Goal: Information Seeking & Learning: Learn about a topic

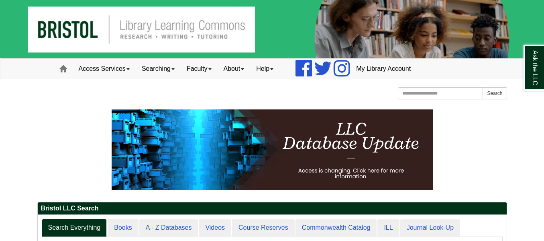
click at [501, 155] on p at bounding box center [272, 149] width 470 height 80
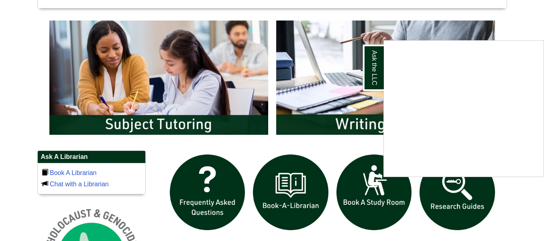
scroll to position [418, 0]
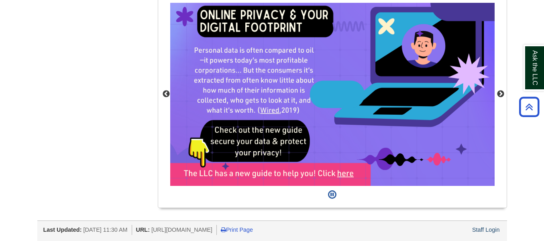
scroll to position [747, 0]
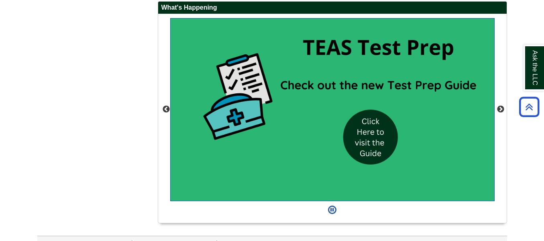
click at [372, 138] on img "slideshow" at bounding box center [332, 109] width 325 height 183
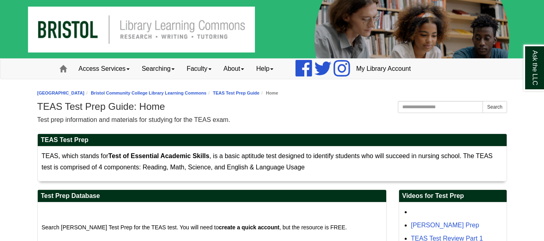
click at [382, 122] on div "Test prep information and materials for studying for the TEAS exam." at bounding box center [272, 119] width 470 height 11
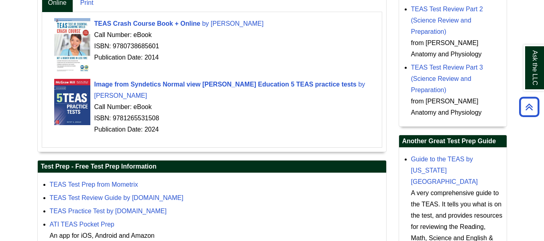
scroll to position [286, 0]
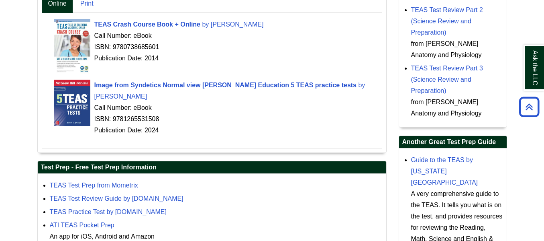
click at [251, 31] on div "TEAS Crash Course Book + Online by Greenburg, Daniel Call Number: eBook ISBN: 9…" at bounding box center [216, 41] width 324 height 45
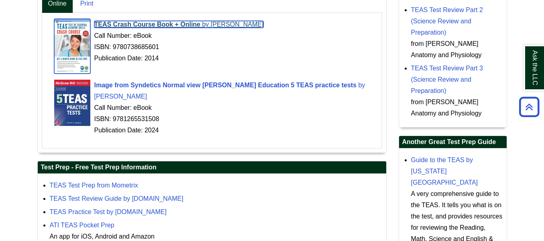
click at [250, 28] on span "Greenburg, Daniel" at bounding box center [237, 24] width 53 height 7
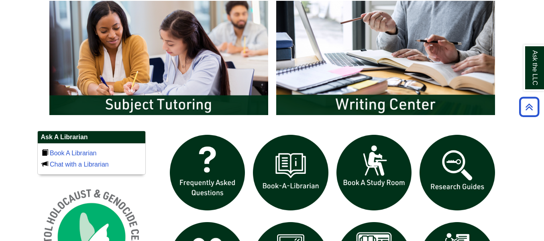
scroll to position [434, 0]
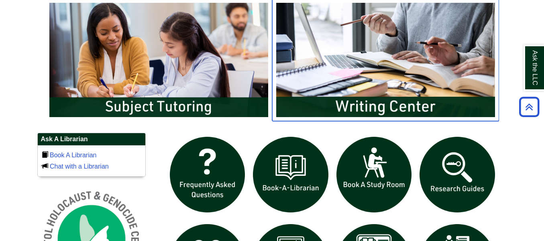
click at [466, 55] on img "slideshow" at bounding box center [385, 60] width 227 height 122
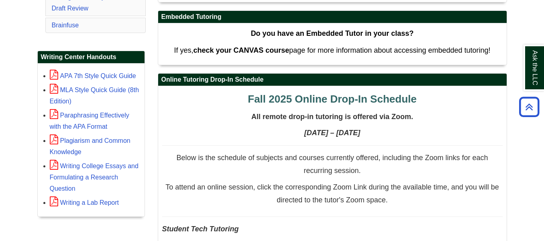
scroll to position [313, 0]
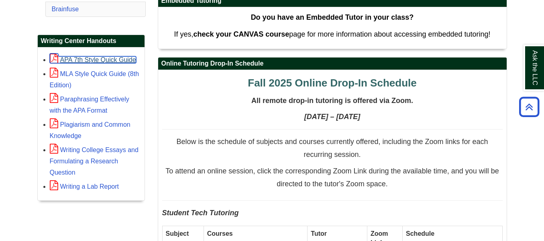
click at [98, 61] on link "APA 7th Style Quick Guide" at bounding box center [93, 59] width 86 height 7
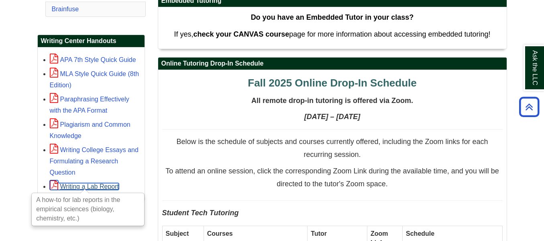
click at [88, 185] on link "Writing a Lab Report" at bounding box center [84, 186] width 69 height 7
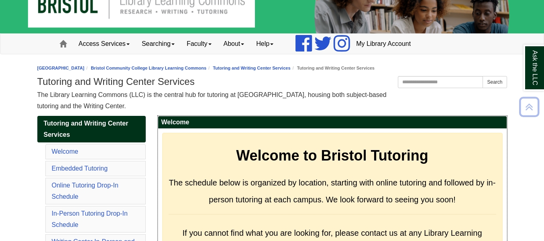
scroll to position [24, 0]
